Goal: Check status: Check status

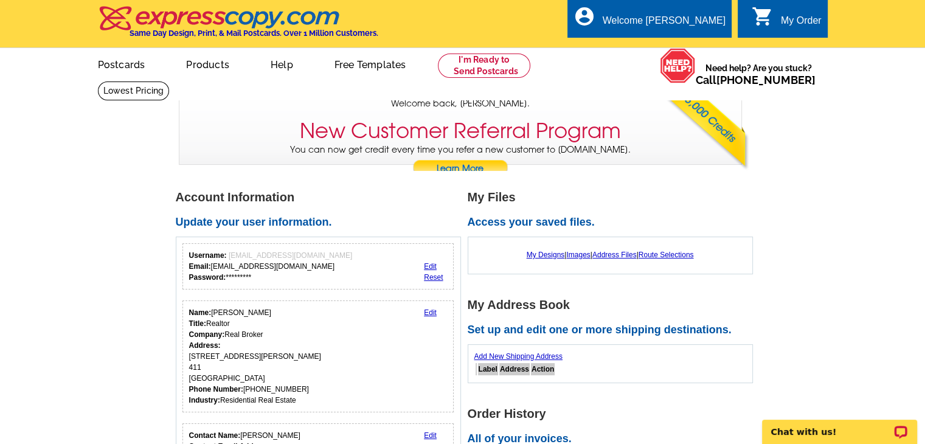
click at [694, 20] on div "My Order" at bounding box center [801, 23] width 41 height 17
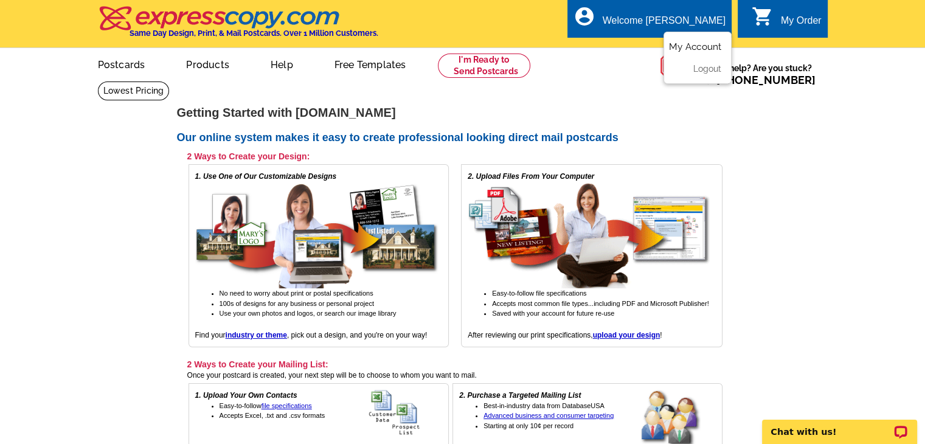
click at [690, 51] on link "My Account" at bounding box center [695, 46] width 52 height 11
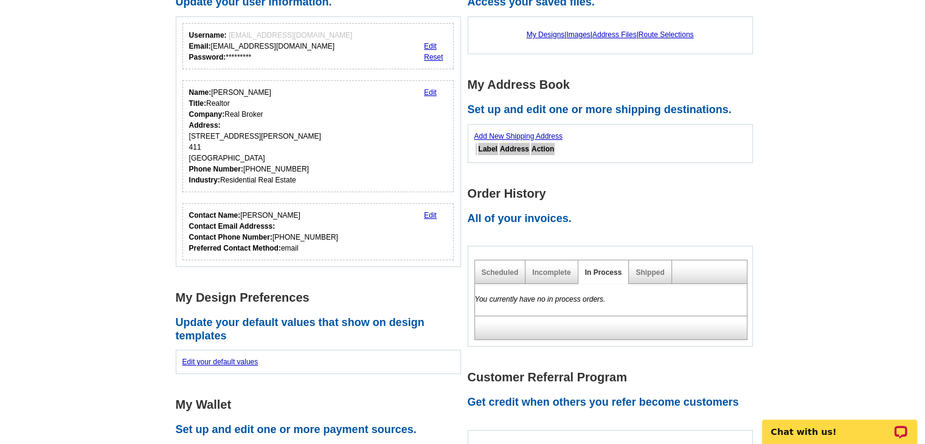
scroll to position [147, 0]
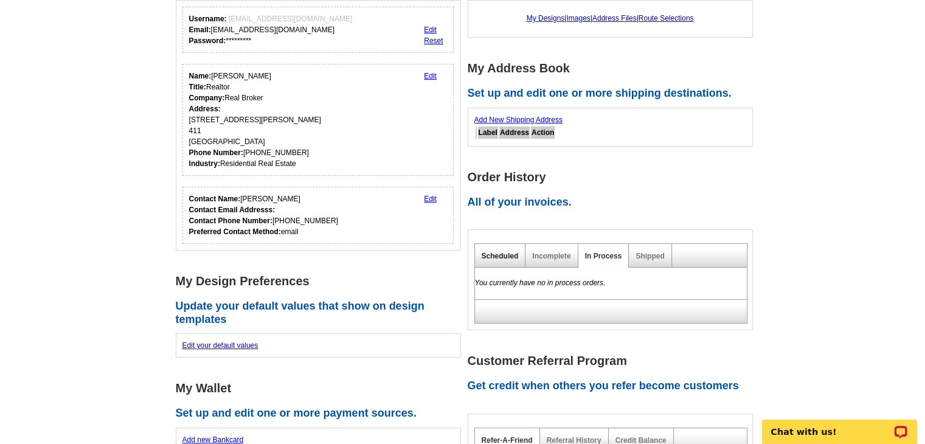
click at [497, 256] on link "Scheduled" at bounding box center [500, 256] width 37 height 9
click at [496, 258] on link "Scheduled" at bounding box center [500, 256] width 37 height 9
click at [811, 435] on p "Chat with us!" at bounding box center [831, 432] width 120 height 10
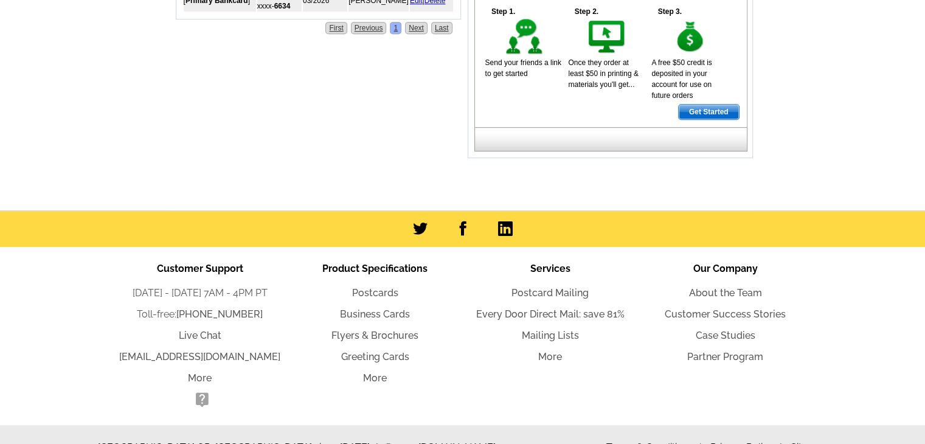
scroll to position [666, 0]
